Goal: Task Accomplishment & Management: Manage account settings

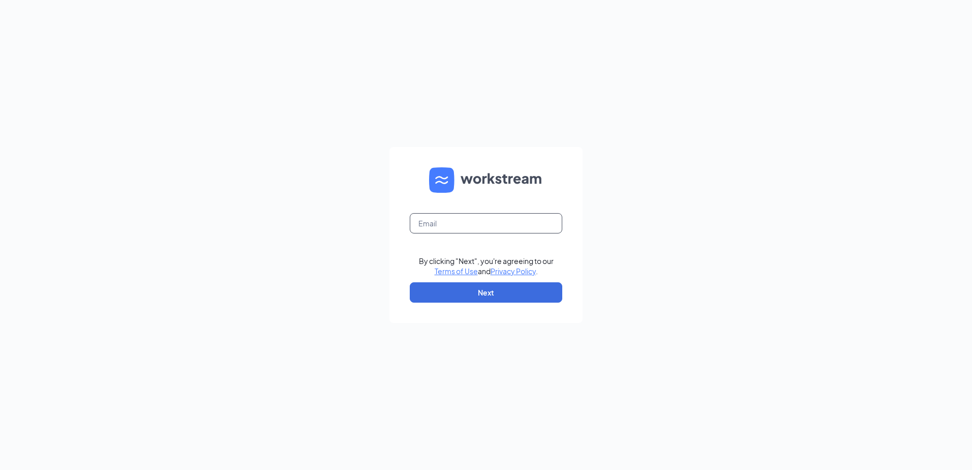
click at [453, 223] on input "text" at bounding box center [486, 223] width 153 height 20
type input "maritza@jorgeswaco.com"
click at [462, 297] on button "Next" at bounding box center [486, 292] width 153 height 20
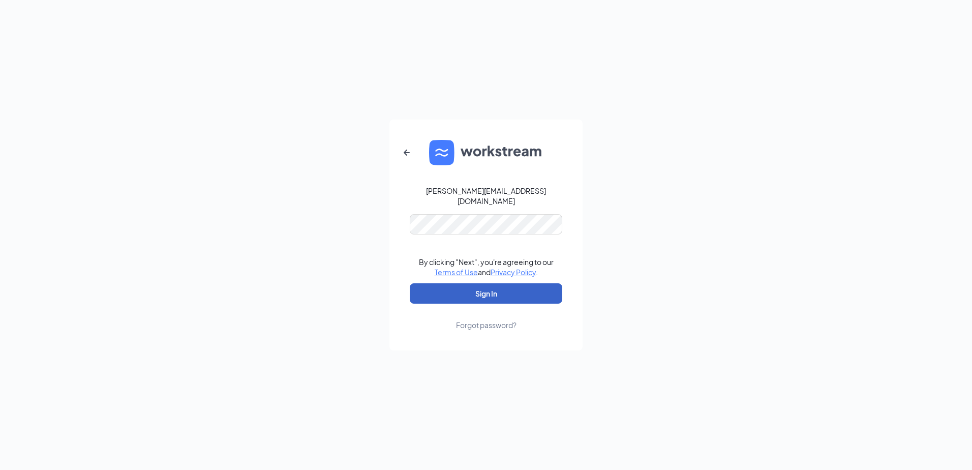
click at [458, 293] on button "Sign In" at bounding box center [486, 293] width 153 height 20
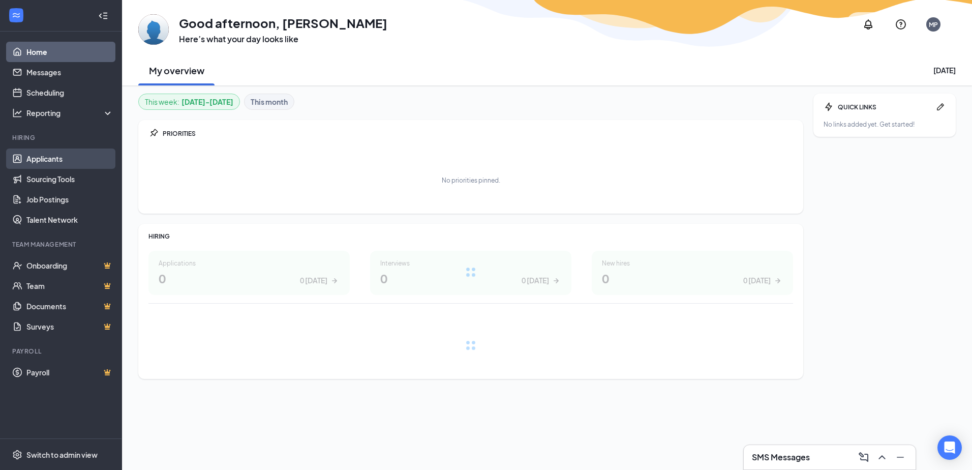
click at [74, 161] on link "Applicants" at bounding box center [69, 159] width 87 height 20
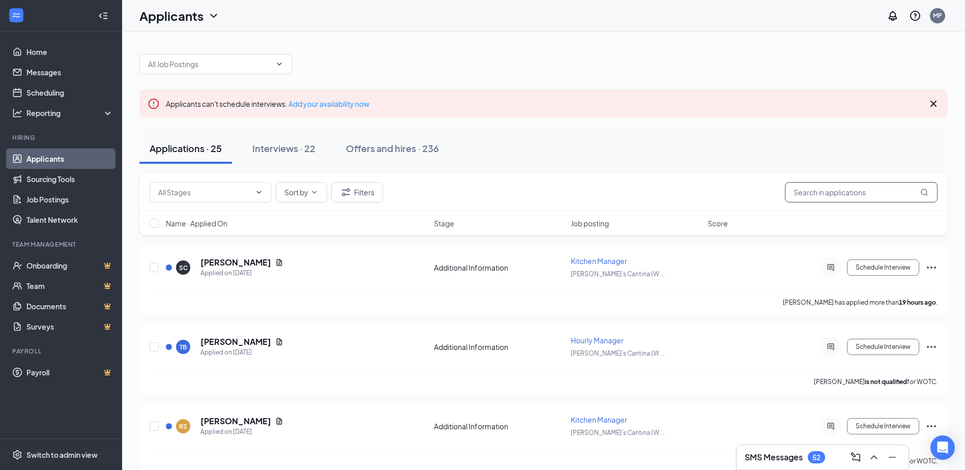
click at [835, 185] on input "text" at bounding box center [861, 192] width 153 height 20
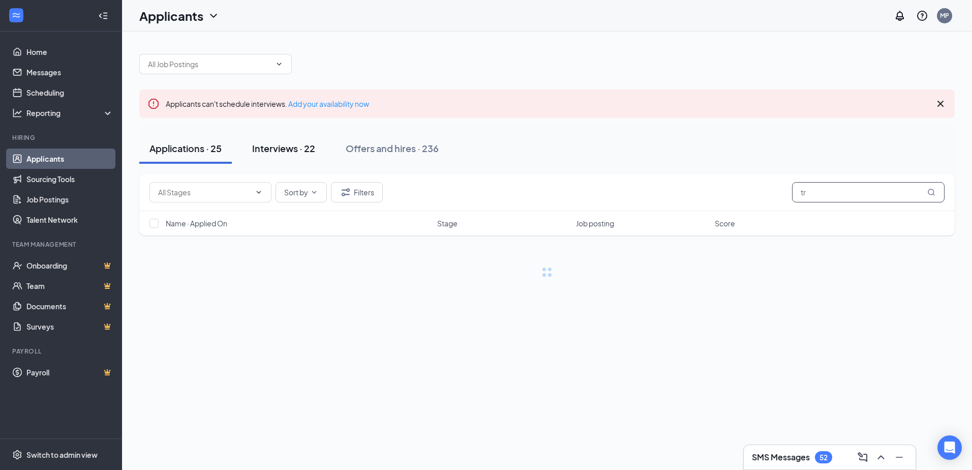
type input "t"
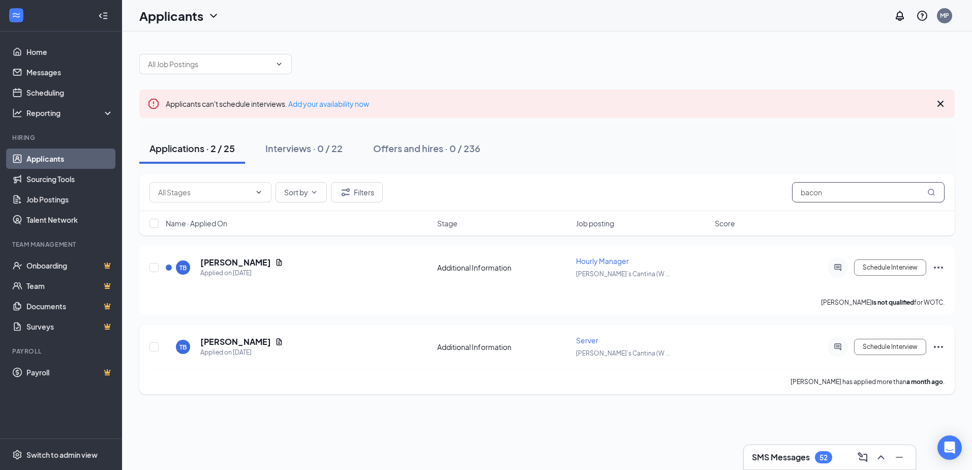
type input "bacon"
click at [409, 379] on div "[PERSON_NAME] has applied more than a month ago ." at bounding box center [547, 381] width 795 height 25
click at [936, 347] on icon "Ellipses" at bounding box center [938, 347] width 9 height 2
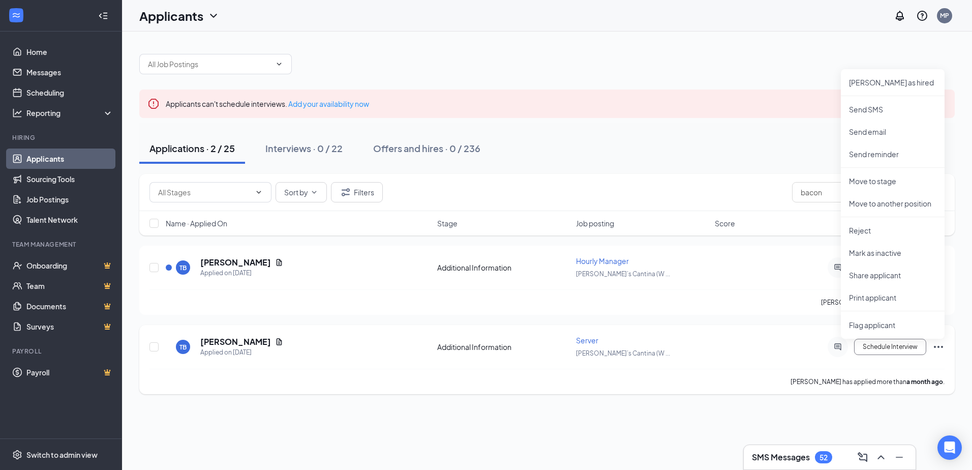
click at [664, 385] on div "[PERSON_NAME] has applied more than a month ago ." at bounding box center [547, 381] width 795 height 25
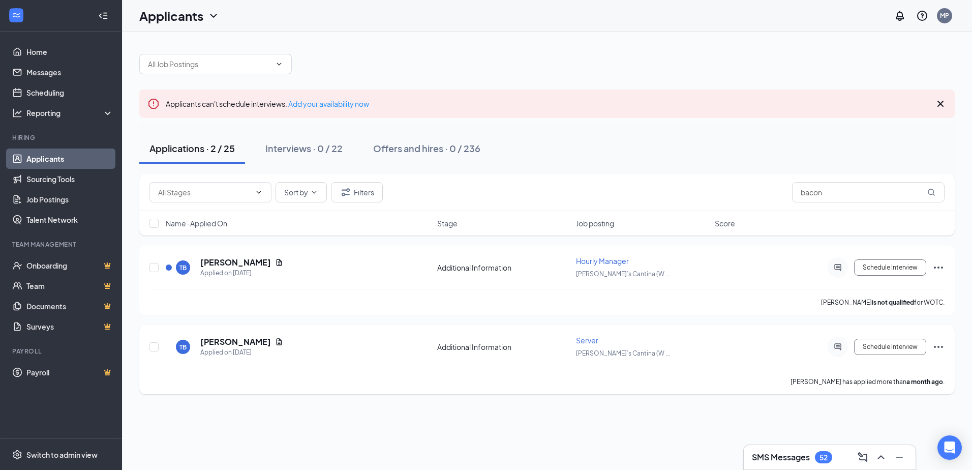
click at [940, 366] on div "TB [PERSON_NAME] Applied on [DATE] Additional Information Server [PERSON_NAME]’…" at bounding box center [547, 352] width 795 height 34
click at [777, 352] on div "Schedule Interview" at bounding box center [853, 347] width 183 height 20
click at [880, 345] on button "Schedule Interview" at bounding box center [890, 347] width 72 height 16
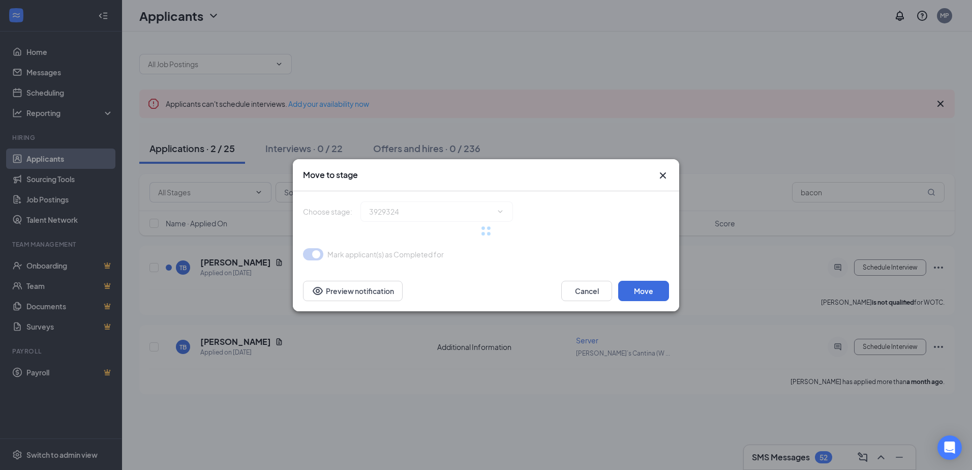
type input "Onsite Interview (next stage)"
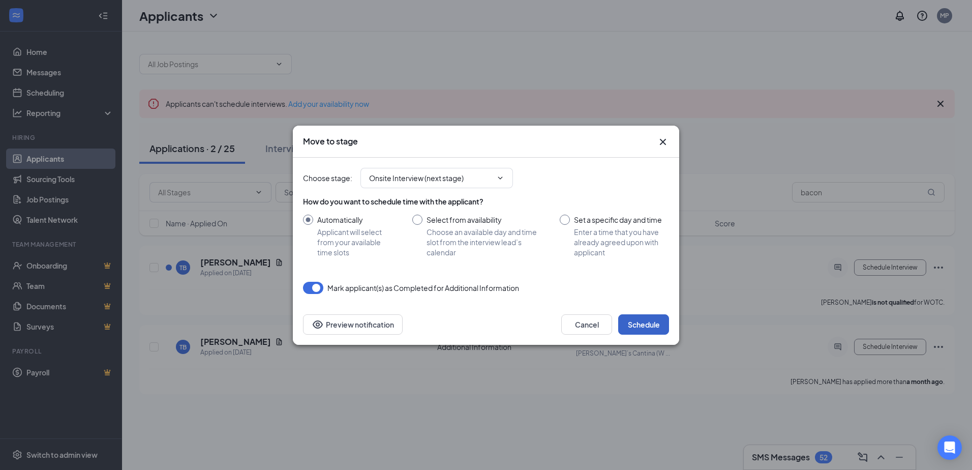
click at [643, 327] on button "Schedule" at bounding box center [643, 324] width 51 height 20
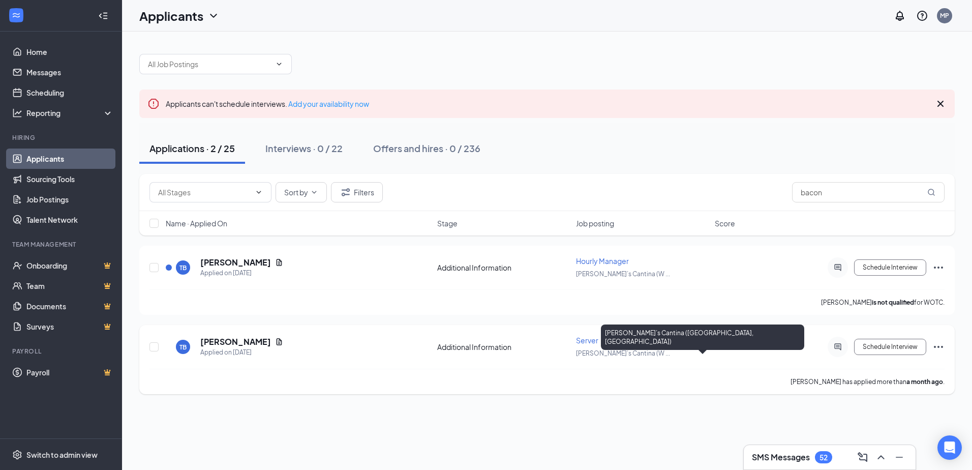
click at [672, 351] on div "[PERSON_NAME]’s Cantina (W ..." at bounding box center [642, 352] width 133 height 11
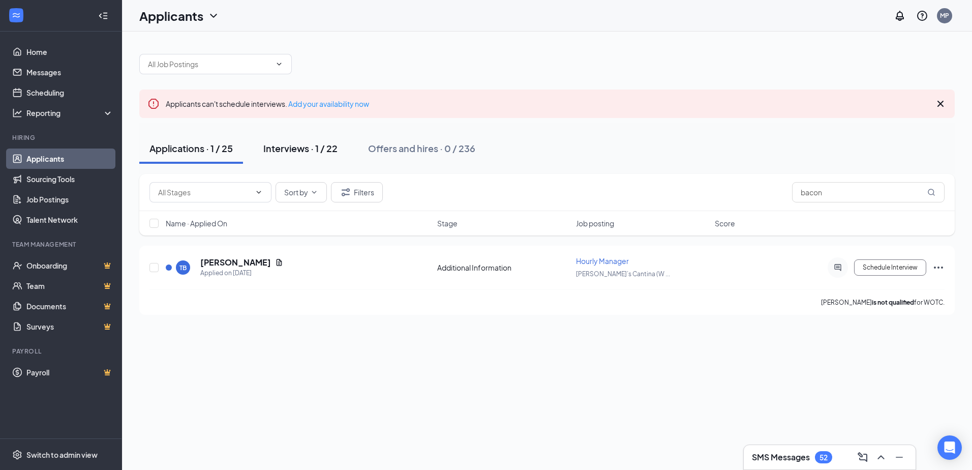
click at [329, 154] on div "Interviews · 1 / 22" at bounding box center [300, 148] width 74 height 13
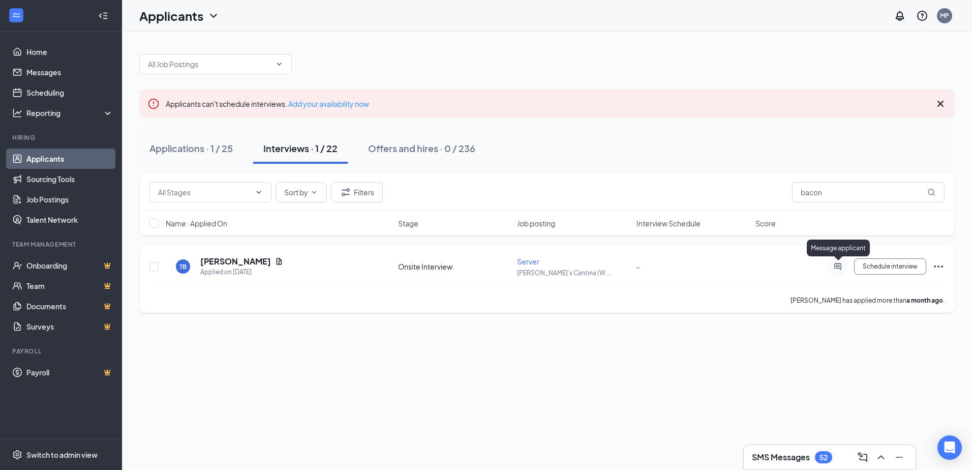
click at [841, 269] on icon "ActiveChat" at bounding box center [838, 266] width 7 height 7
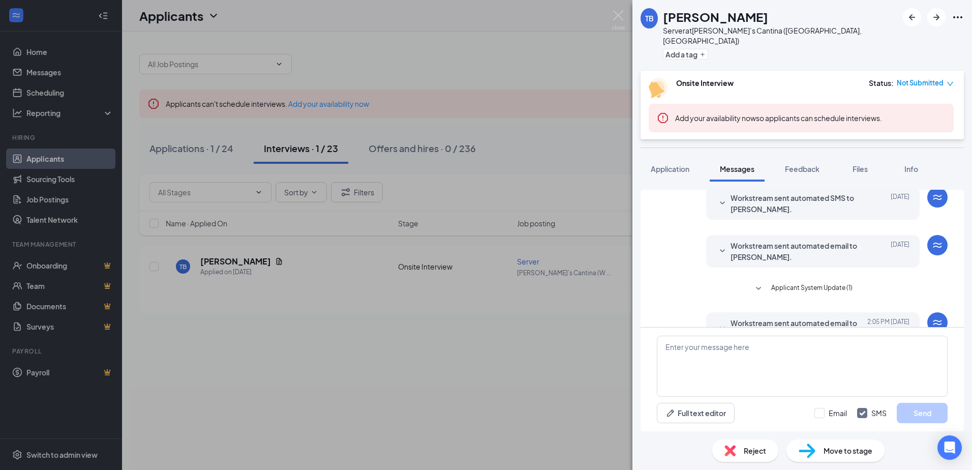
scroll to position [327, 0]
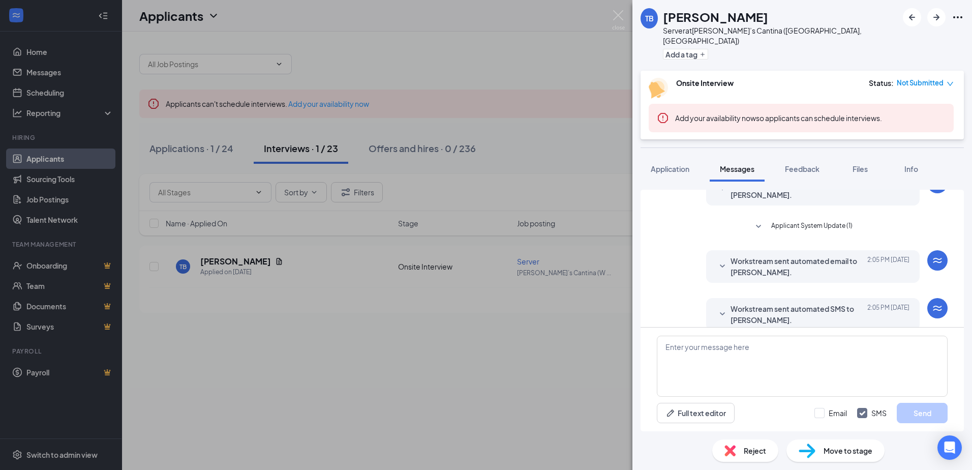
scroll to position [327, 0]
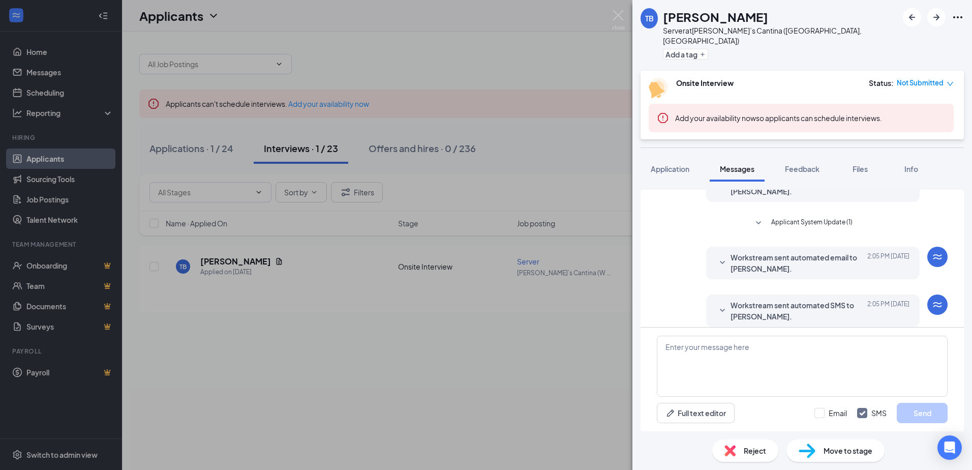
click at [757, 217] on icon "SmallChevronDown" at bounding box center [759, 223] width 12 height 12
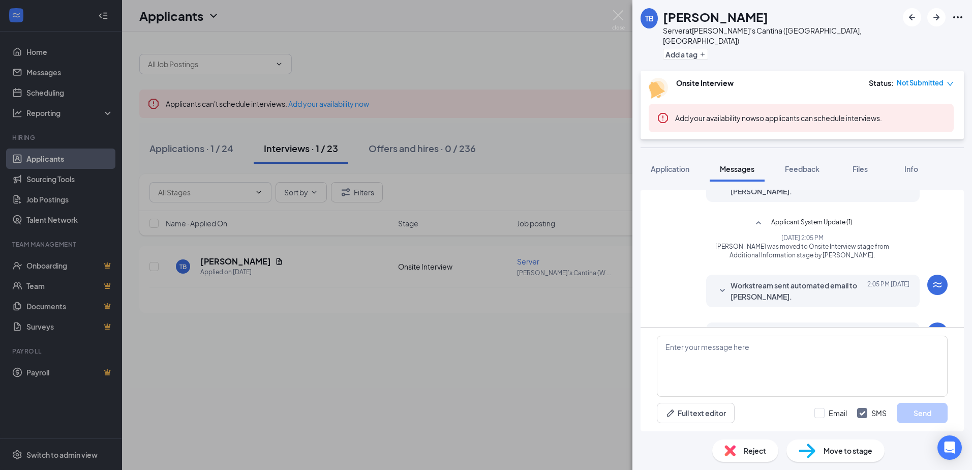
click at [756, 217] on icon "SmallChevronUp" at bounding box center [759, 223] width 12 height 12
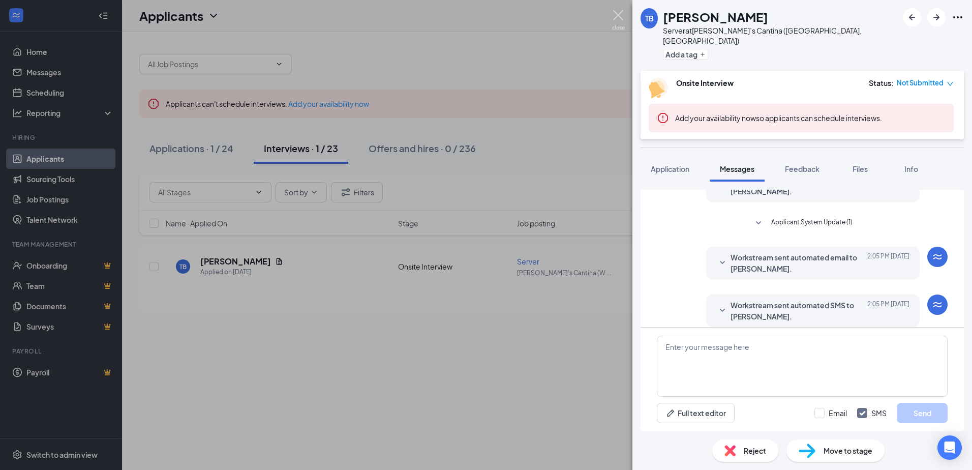
click at [617, 11] on img at bounding box center [618, 20] width 13 height 20
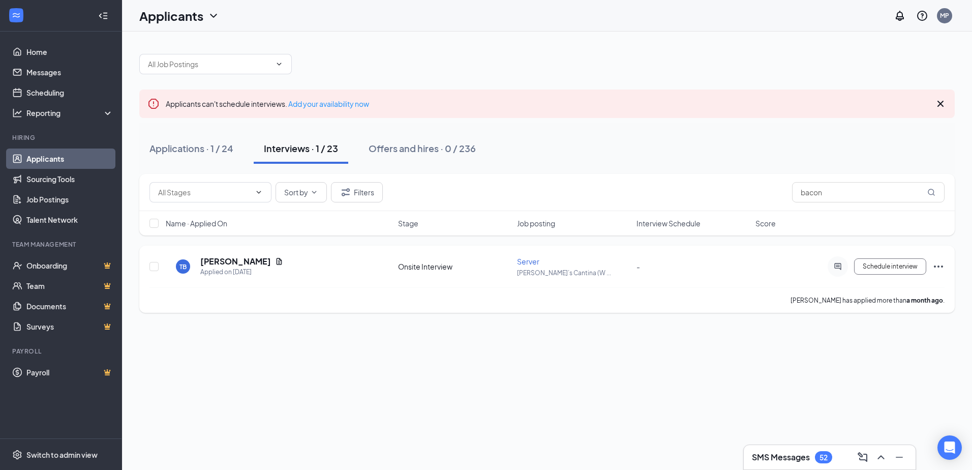
click at [625, 294] on div "[PERSON_NAME] has applied more than a month ago ." at bounding box center [547, 299] width 795 height 25
drag, startPoint x: 372, startPoint y: 292, endPoint x: 527, endPoint y: 287, distance: 154.7
click at [566, 303] on div "[PERSON_NAME] has applied more than a month ago ." at bounding box center [547, 299] width 795 height 25
drag, startPoint x: 370, startPoint y: 68, endPoint x: 205, endPoint y: 49, distance: 165.4
click at [205, 49] on div at bounding box center [547, 59] width 816 height 31
